Goal: Use online tool/utility: Utilize a website feature to perform a specific function

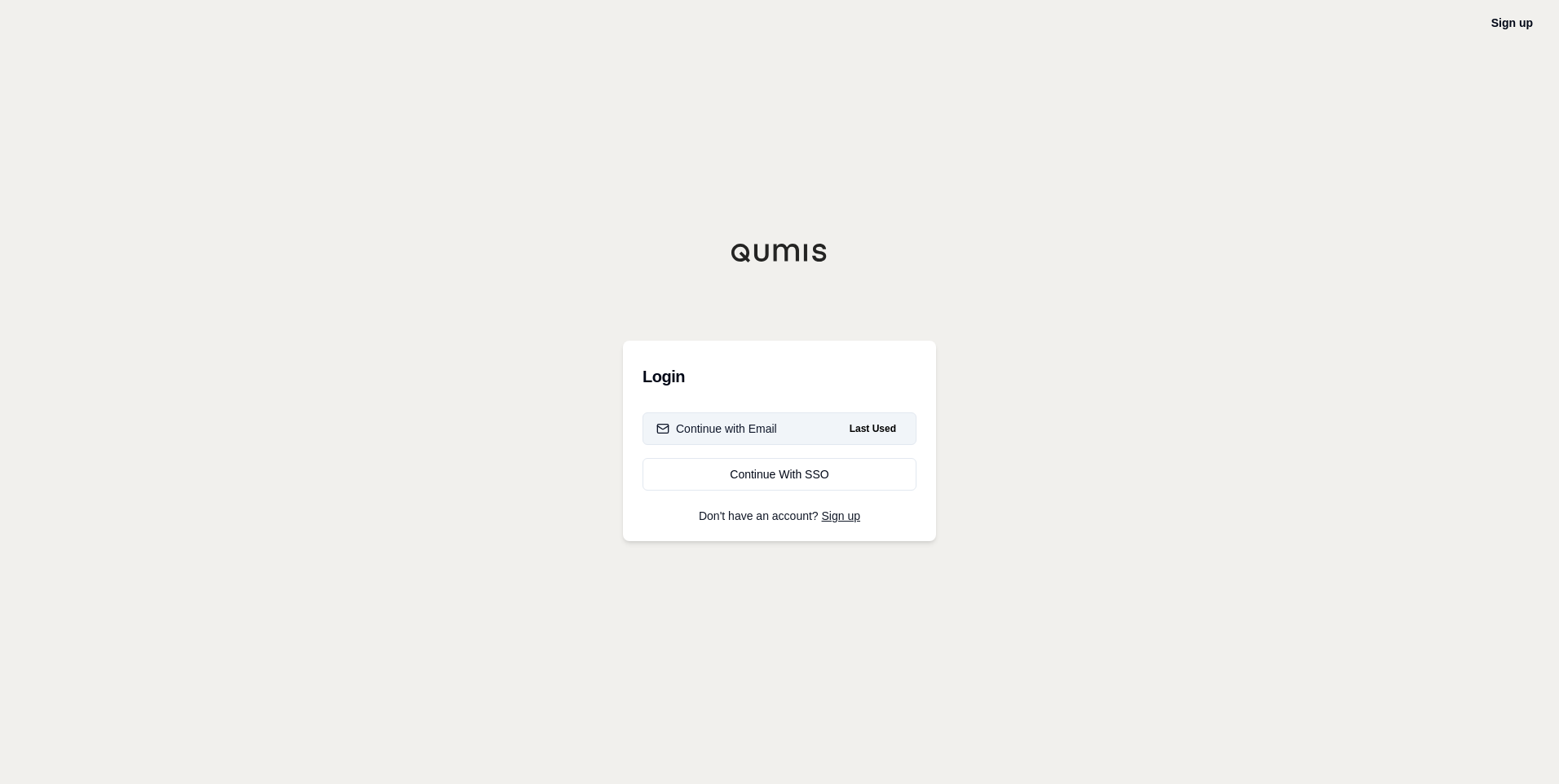
click at [752, 429] on div "Continue with Email" at bounding box center [716, 428] width 121 height 16
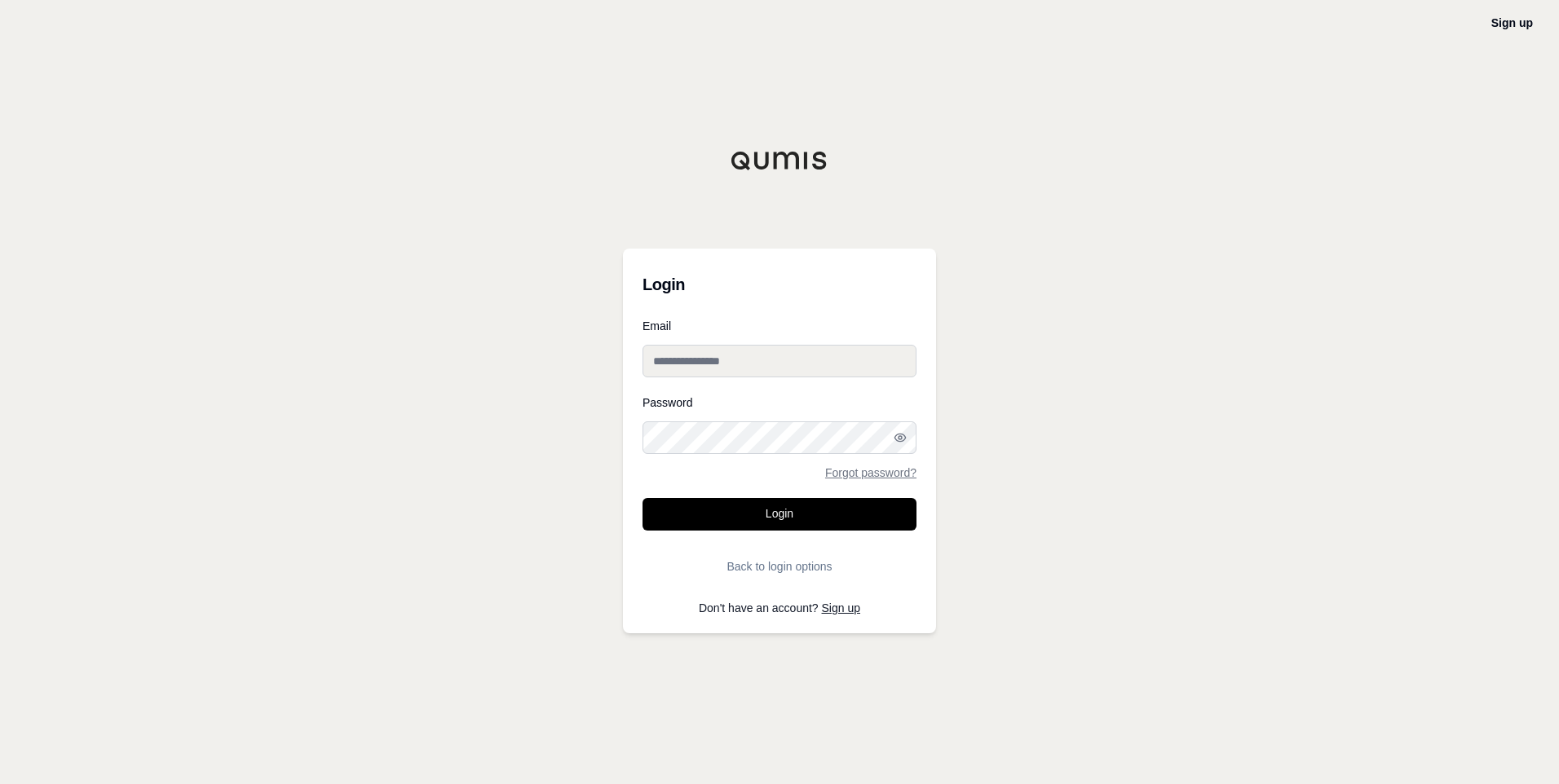
type input "**********"
click at [787, 510] on button "Login" at bounding box center [780, 514] width 274 height 33
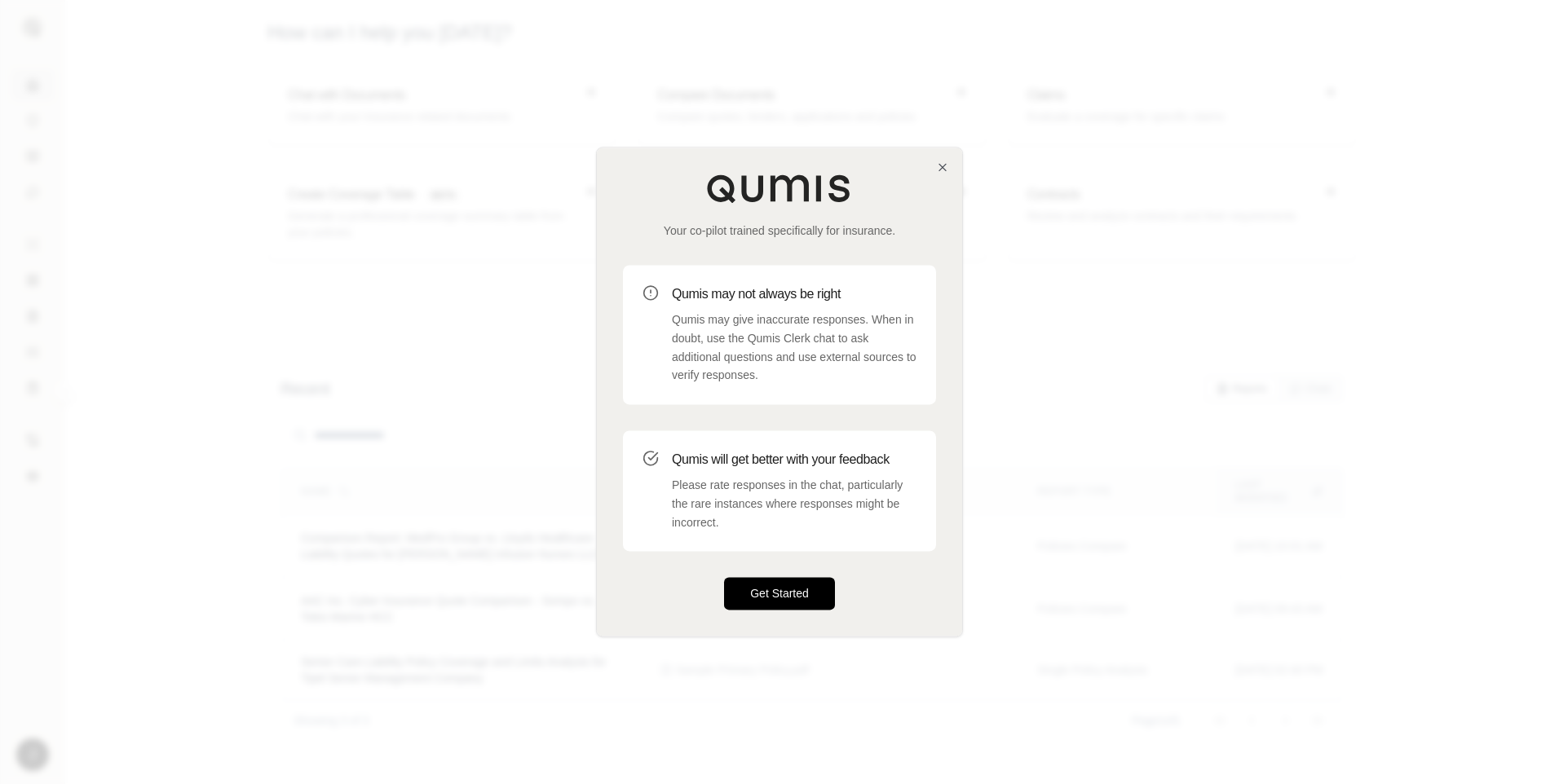
click at [794, 591] on button "Get Started" at bounding box center [780, 594] width 111 height 33
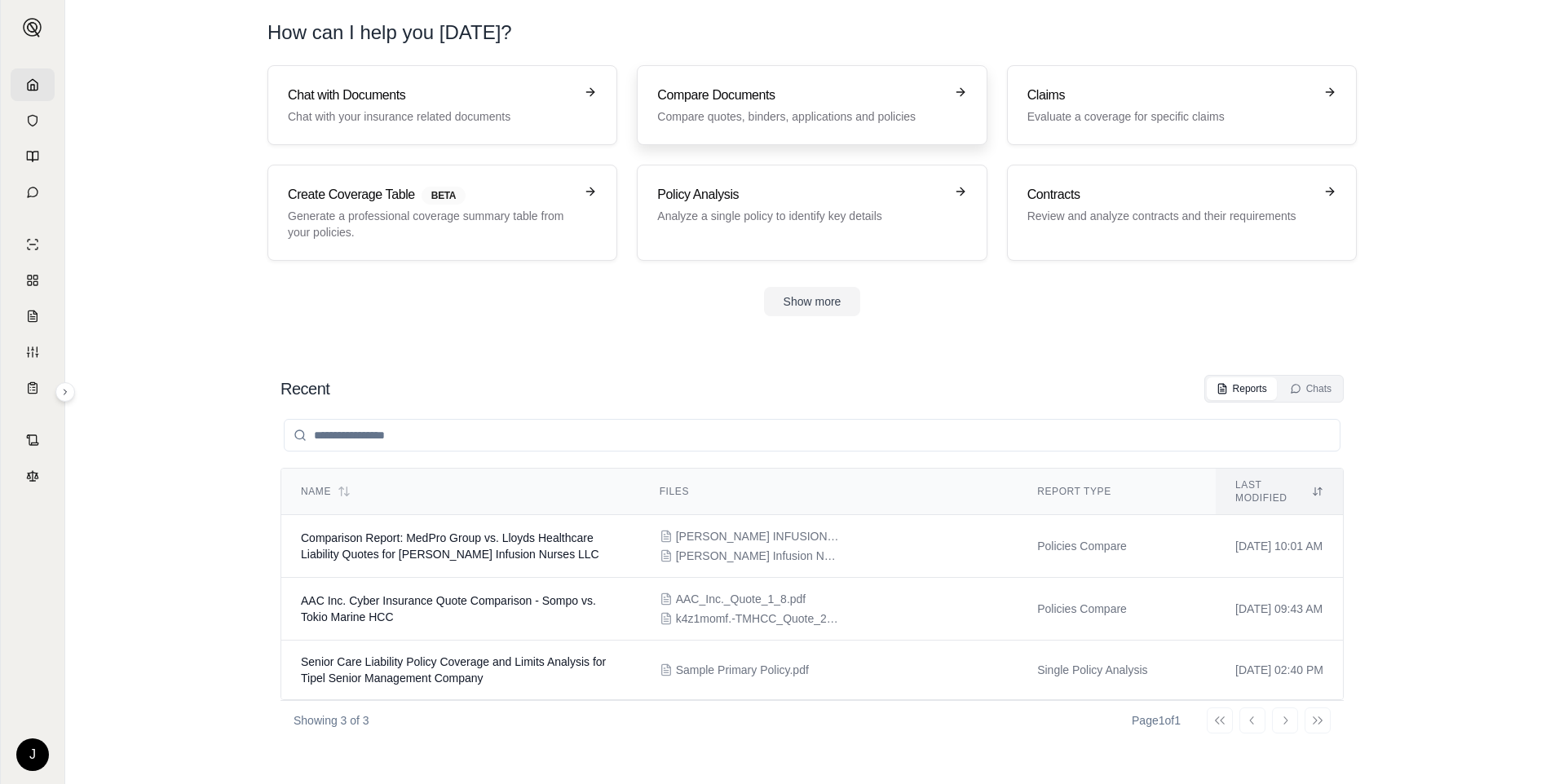
click at [821, 96] on h3 "Compare Documents" at bounding box center [800, 95] width 287 height 19
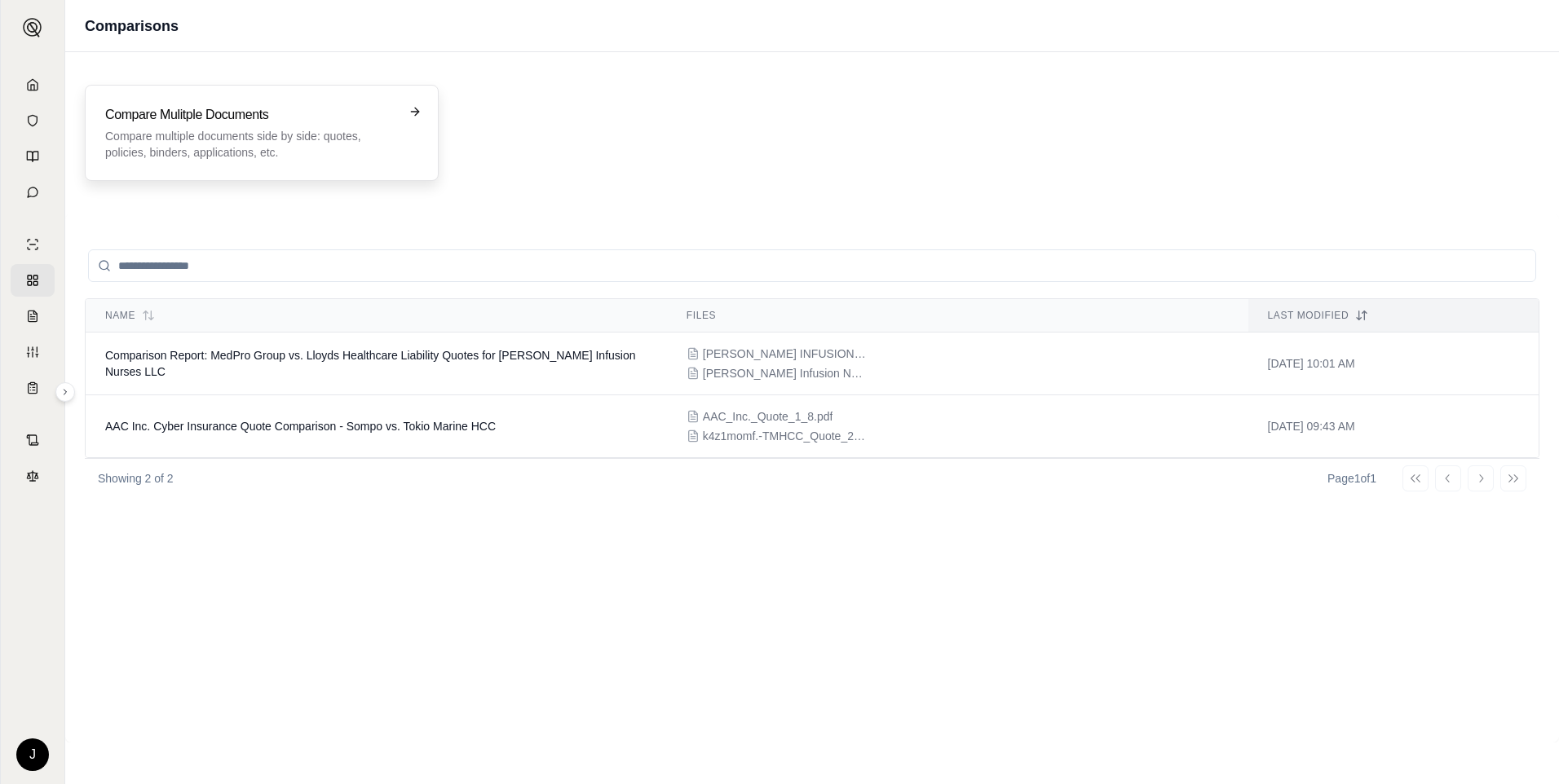
click at [320, 120] on h3 "Compare Mulitple Documents" at bounding box center [250, 115] width 290 height 19
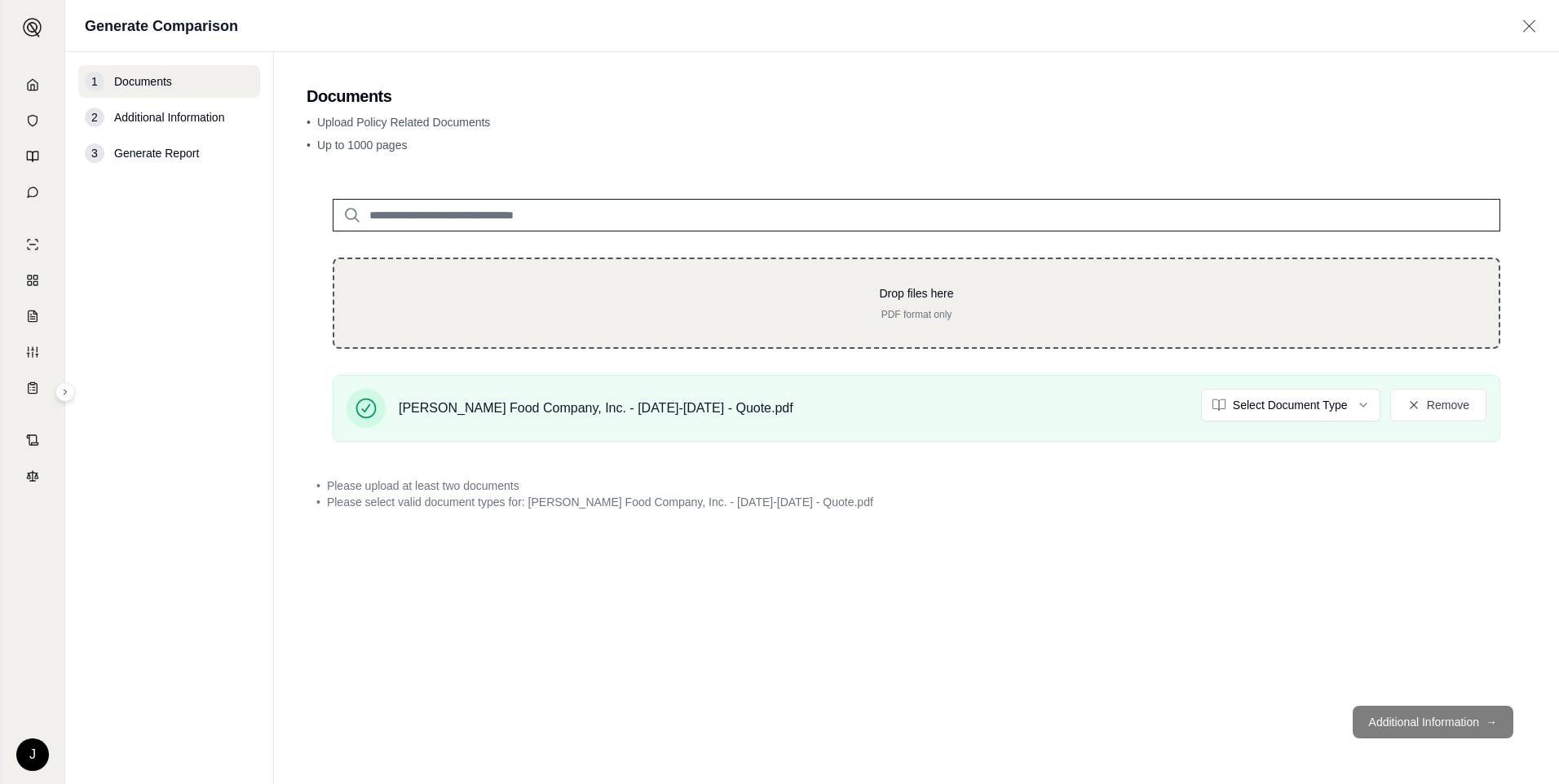
click at [672, 317] on p "PDF format only" at bounding box center [916, 314] width 1112 height 14
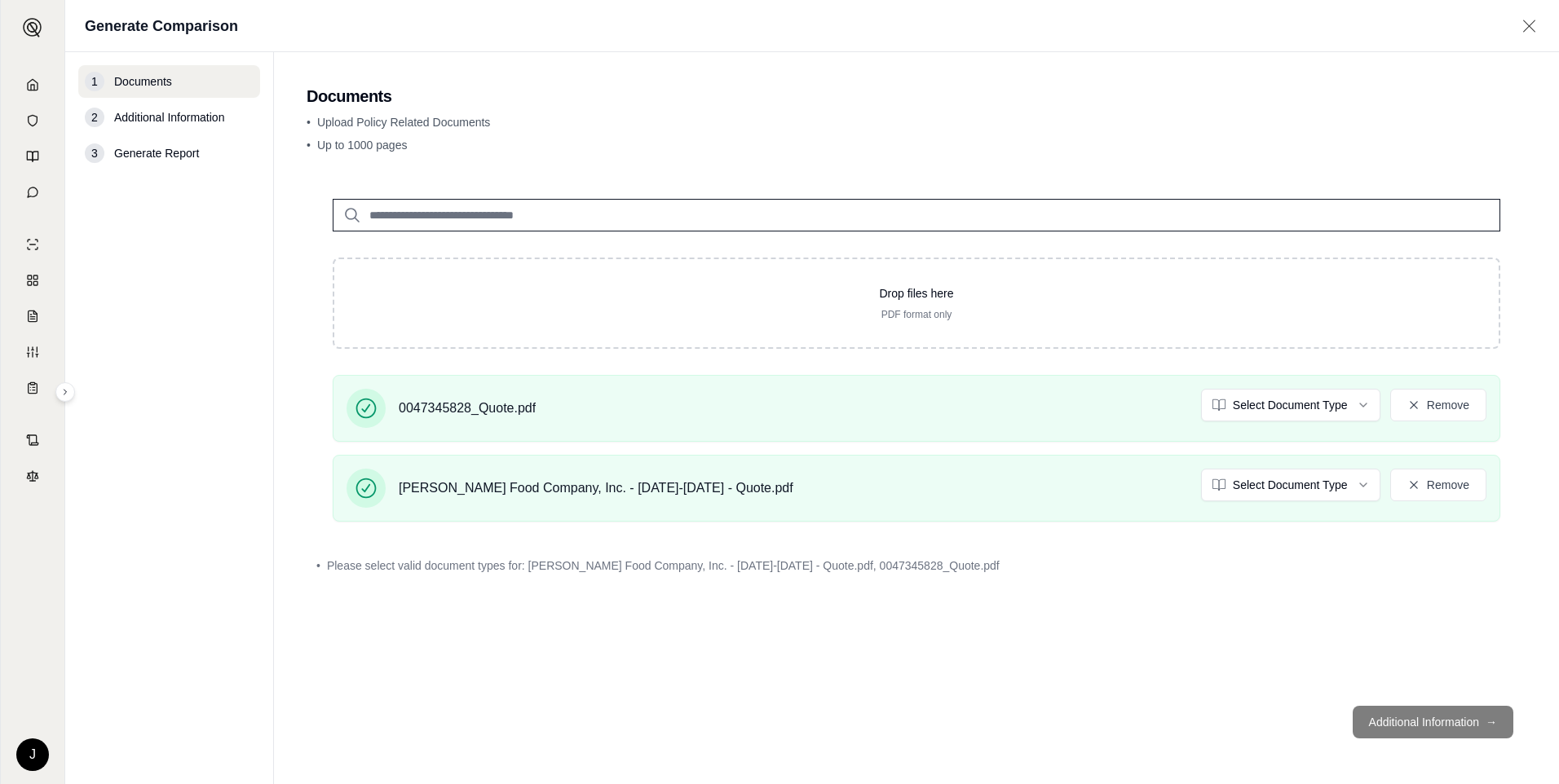
click at [1437, 722] on footer "Additional Information →" at bounding box center [916, 721] width 1219 height 59
click at [1496, 717] on footer "Additional Information →" at bounding box center [916, 721] width 1219 height 59
click at [1362, 403] on html "J Generate Comparison 1 Documents 2 Additional Information 3 Generate Report Do…" at bounding box center [780, 392] width 1559 height 784
click at [1361, 482] on html "J Generate Comparison 1 Documents 2 Additional Information 3 Generate Report Do…" at bounding box center [780, 392] width 1559 height 784
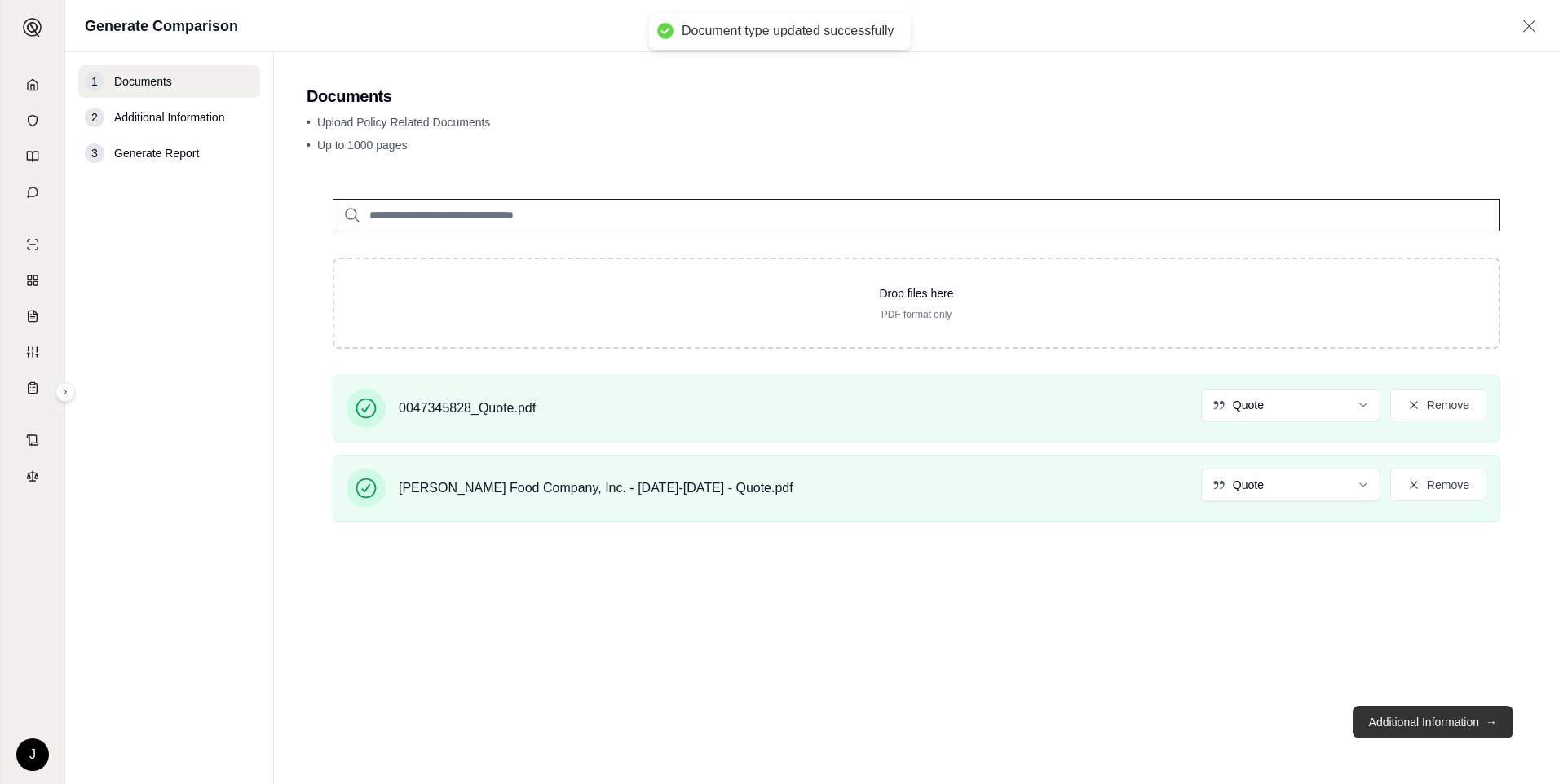
click at [1413, 718] on button "Additional Information →" at bounding box center [1433, 722] width 160 height 33
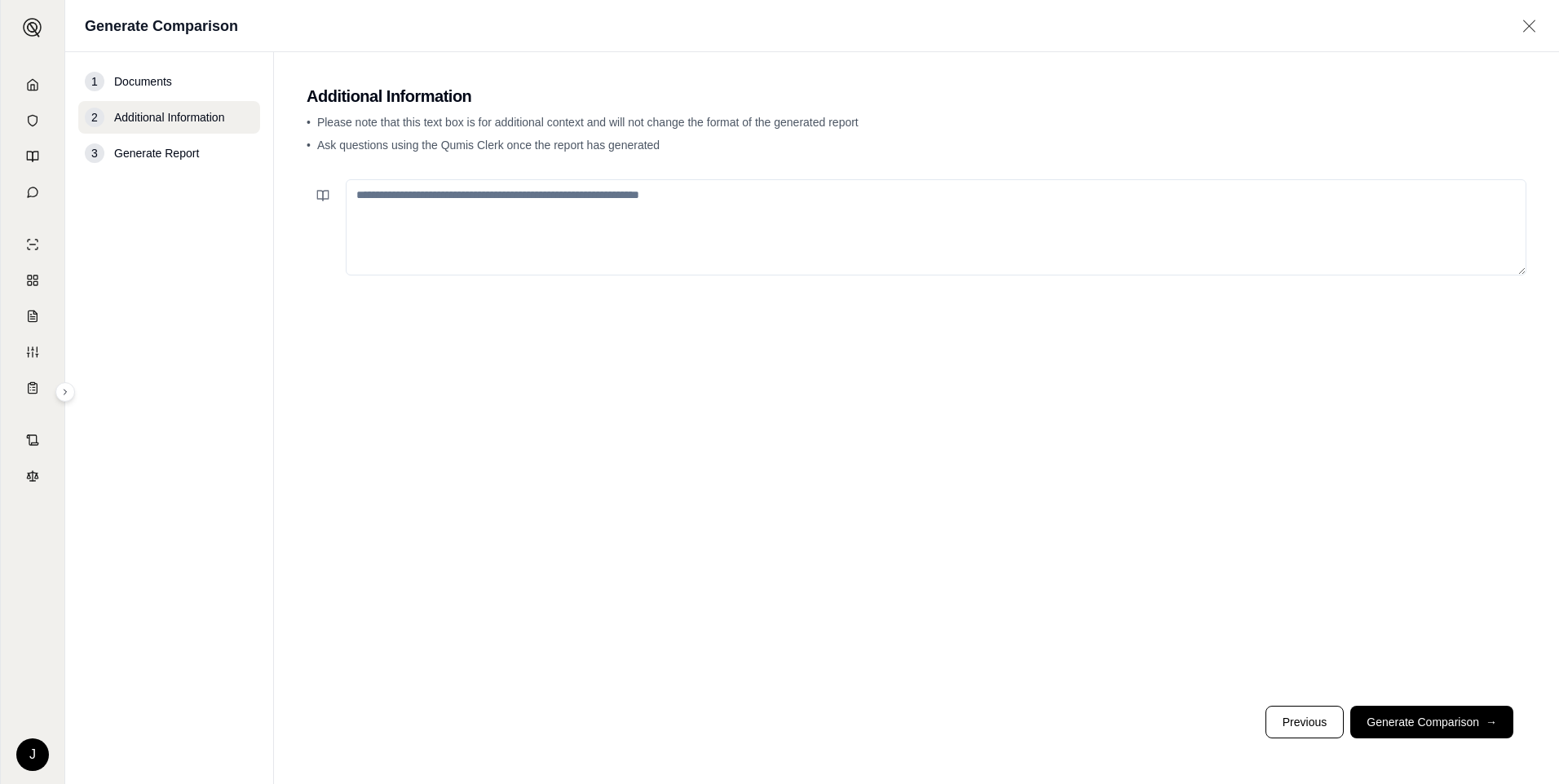
click at [400, 198] on textarea at bounding box center [936, 228] width 1181 height 96
type textarea "**********"
click at [1442, 719] on button "Generate Comparison →" at bounding box center [1432, 722] width 163 height 33
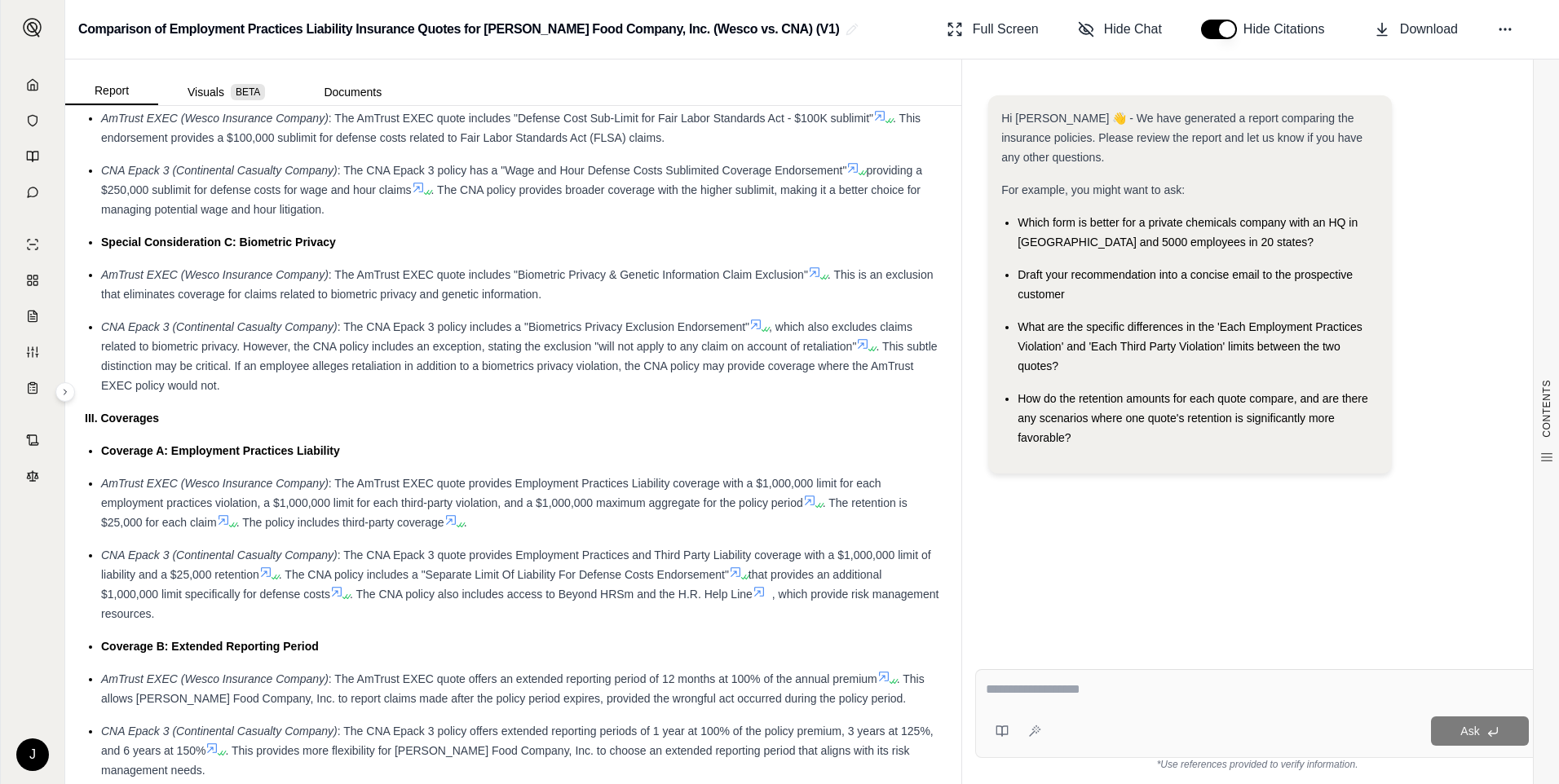
scroll to position [1386, 0]
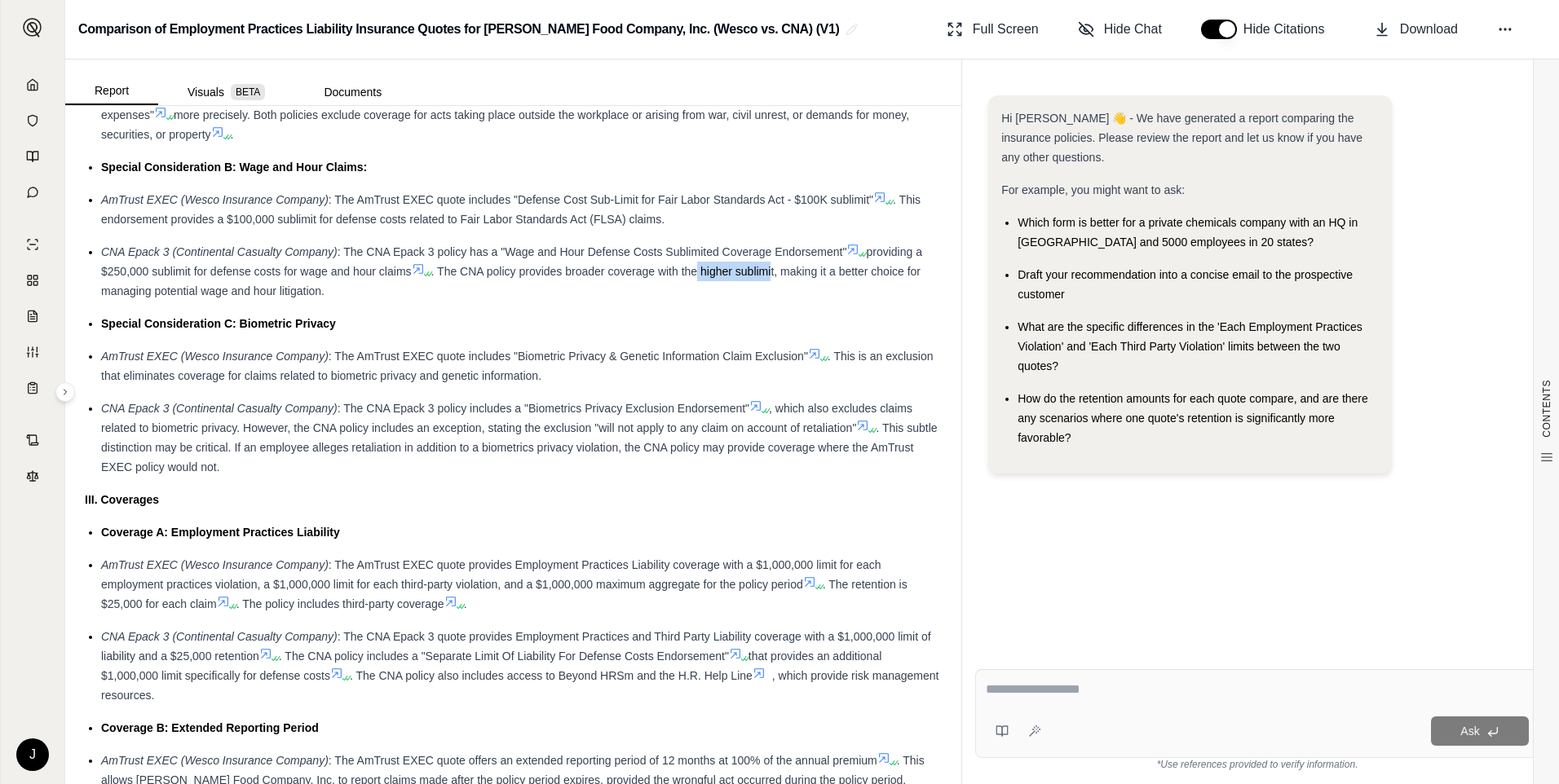
drag, startPoint x: 697, startPoint y: 270, endPoint x: 777, endPoint y: 271, distance: 80.0
click at [777, 271] on span ". The CNA policy provides broader coverage with the higher sublimit, making it …" at bounding box center [510, 282] width 819 height 33
click at [608, 290] on div "CNA Epack 3 (Continental Casualty Company) : The CNA Epack 3 policy has a "Wage…" at bounding box center [521, 271] width 840 height 59
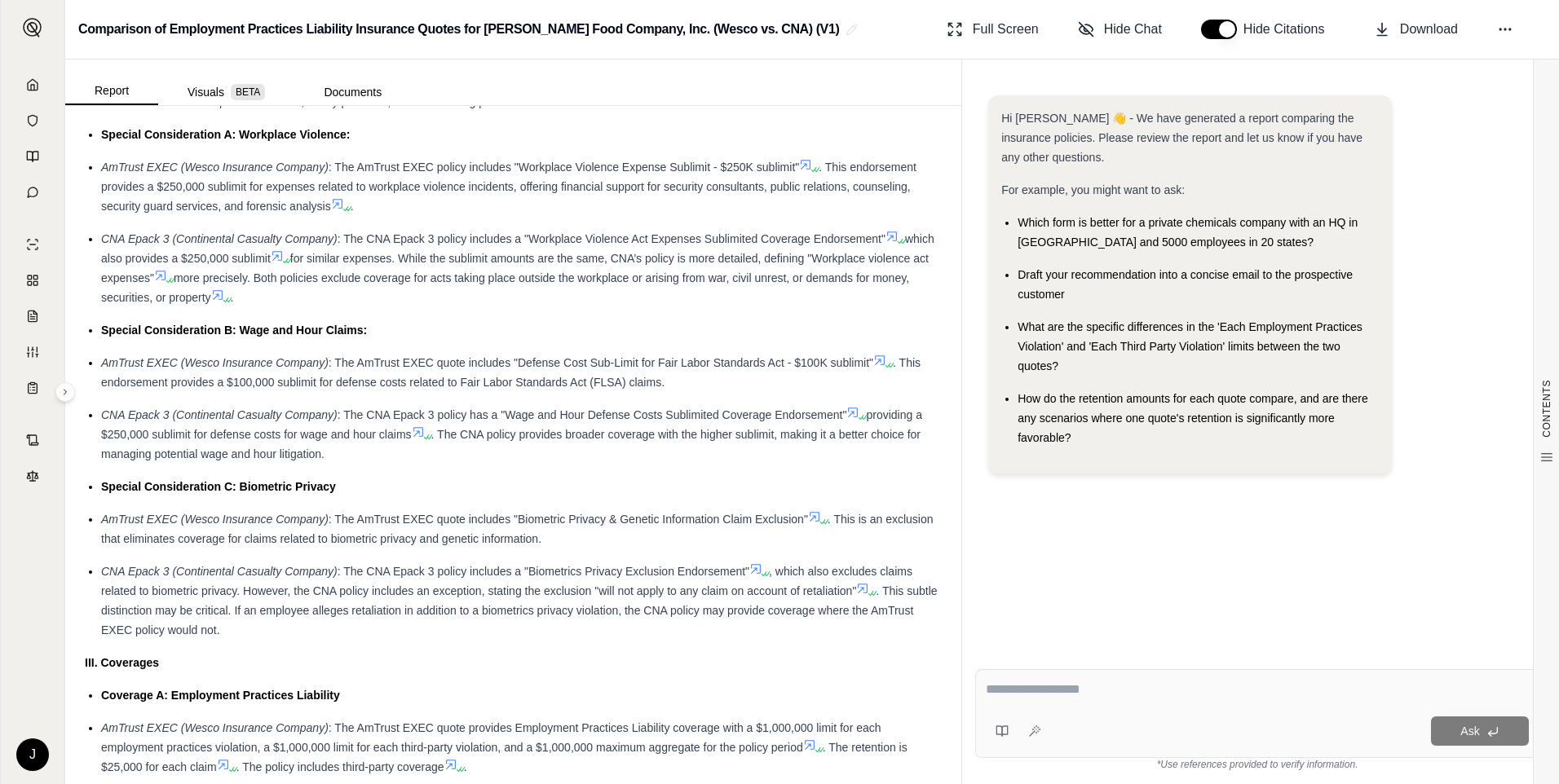
scroll to position [1549, 0]
